Goal: Information Seeking & Learning: Learn about a topic

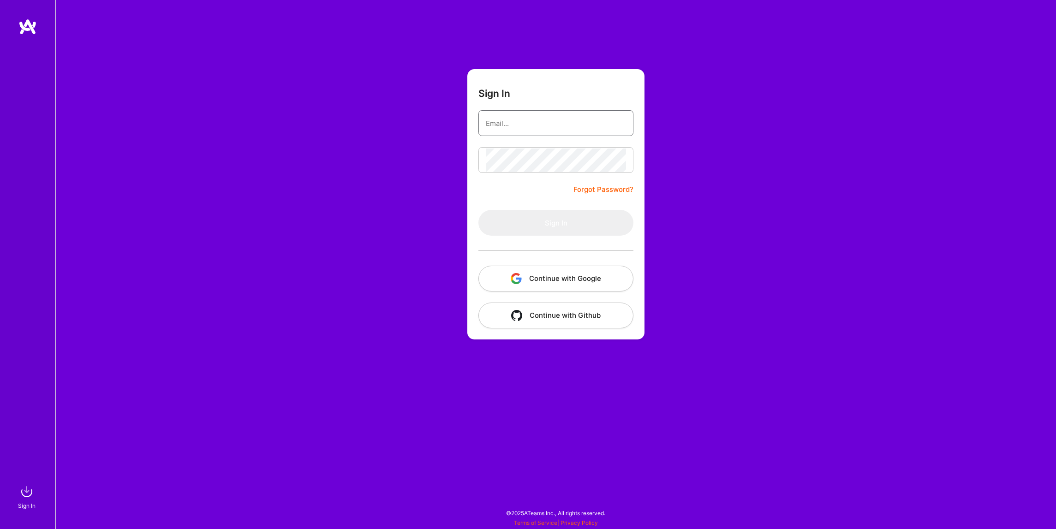
type input "[EMAIL_ADDRESS][DOMAIN_NAME]"
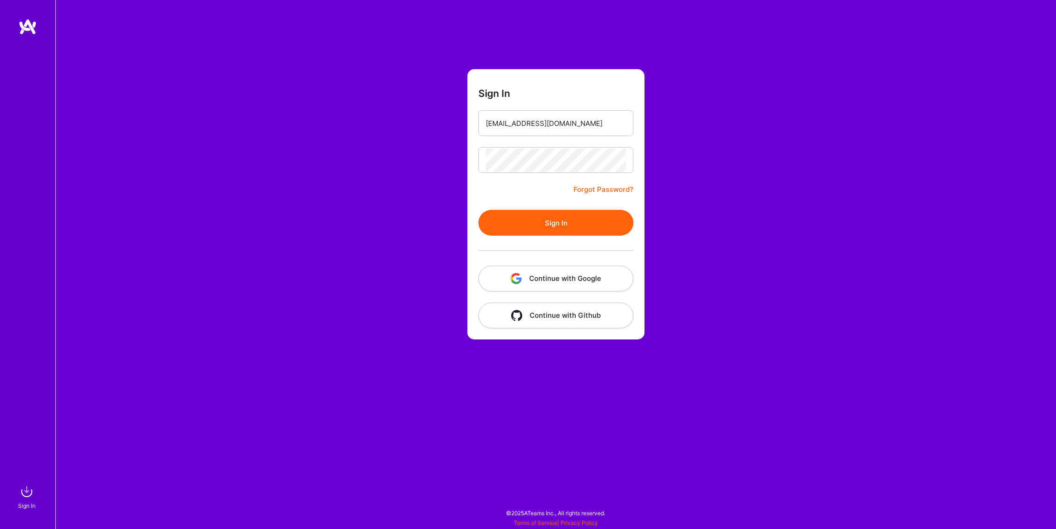
click at [530, 220] on button "Sign In" at bounding box center [555, 223] width 155 height 26
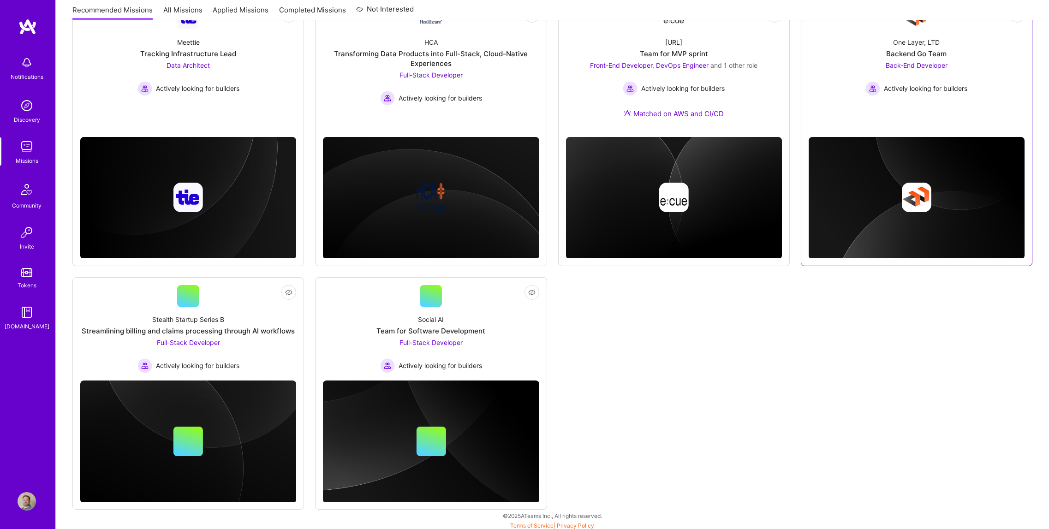
scroll to position [402, 0]
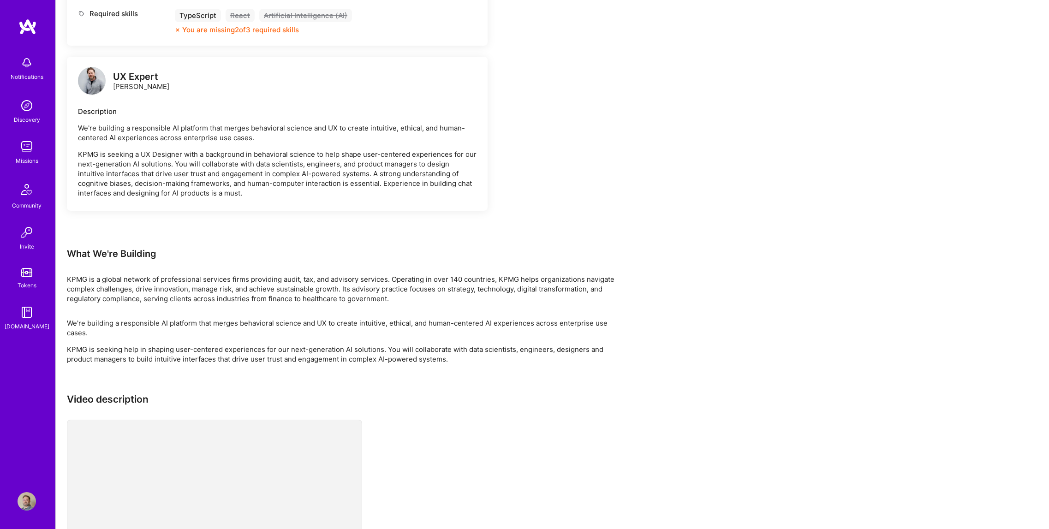
scroll to position [609, 0]
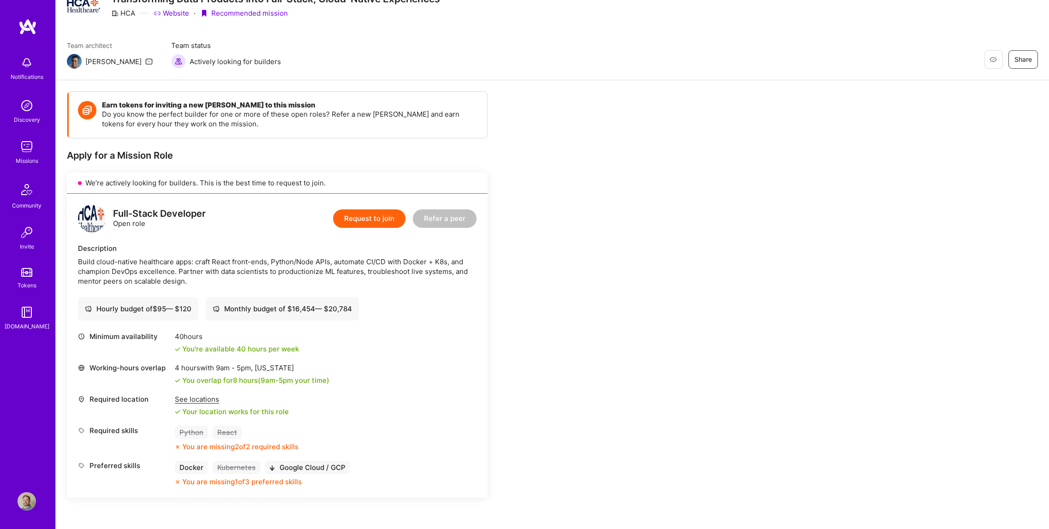
scroll to position [225, 0]
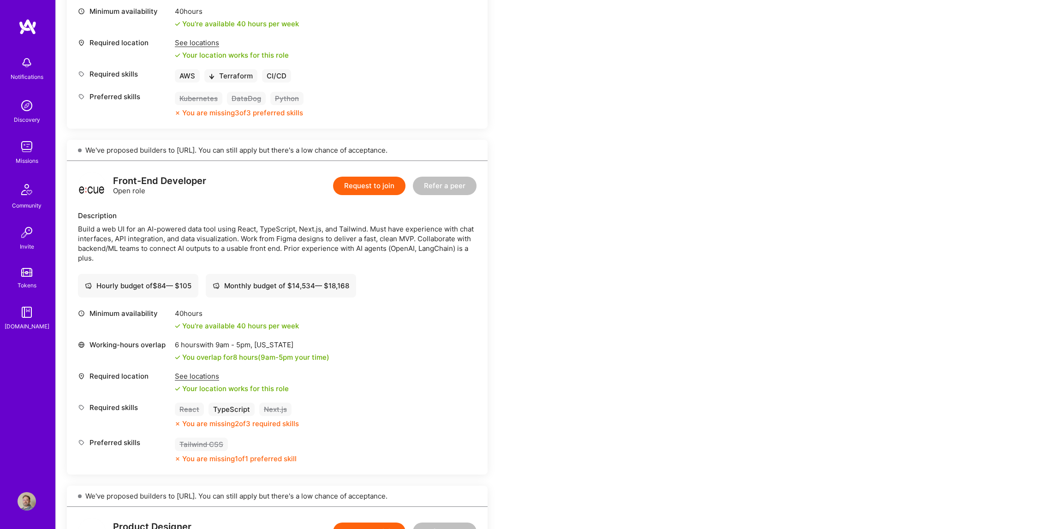
scroll to position [443, 0]
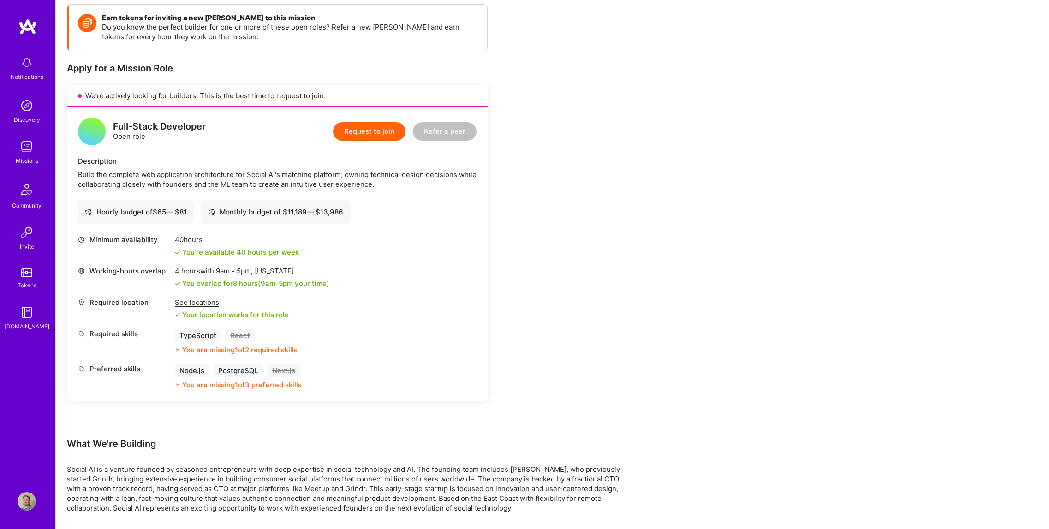
scroll to position [166, 0]
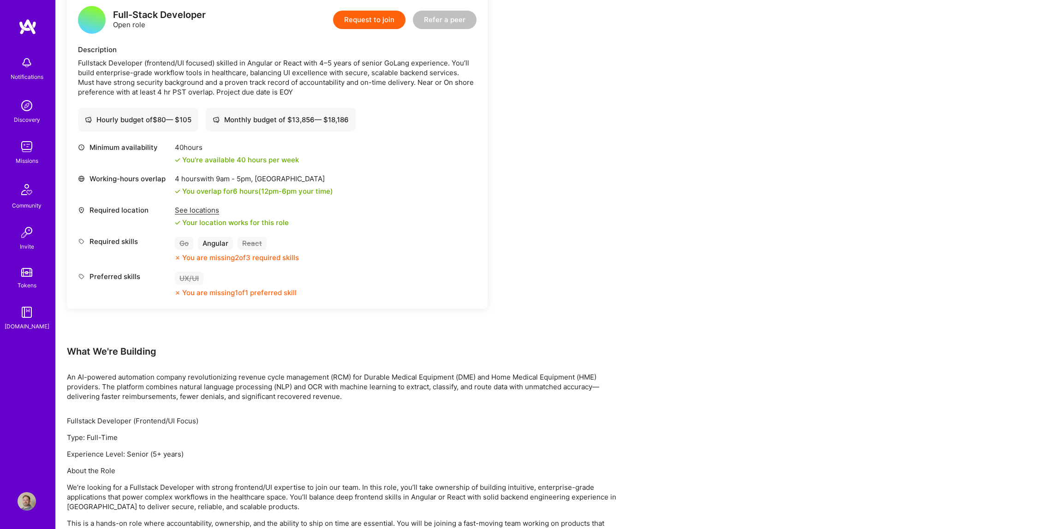
scroll to position [332, 0]
